Goal: Navigation & Orientation: Go to known website

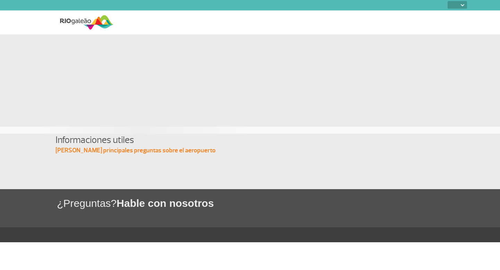
select select
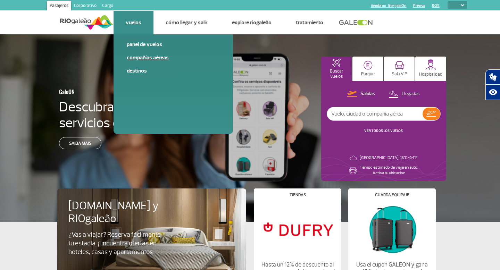
click at [144, 56] on link "Compañías aéreas" at bounding box center [173, 58] width 93 height 8
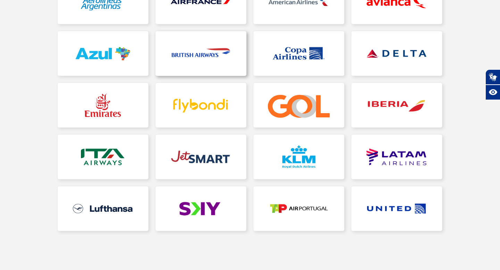
scroll to position [136, 0]
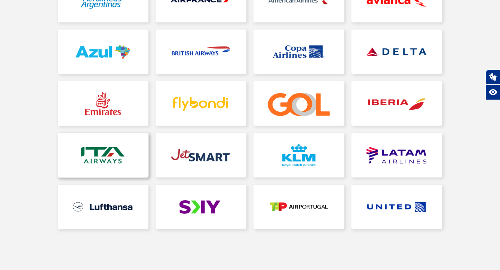
click at [121, 147] on link at bounding box center [103, 155] width 91 height 44
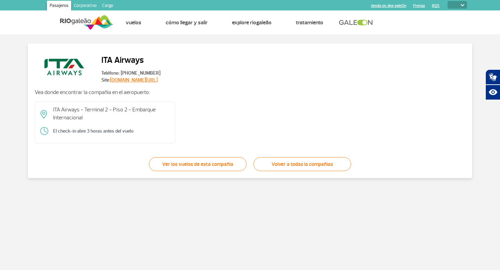
click at [155, 79] on link "www.ita-airways.com/pt_br" at bounding box center [134, 80] width 48 height 6
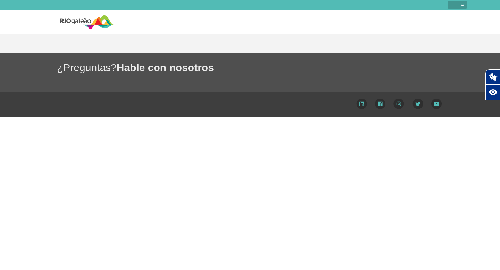
select select
